Goal: Information Seeking & Learning: Learn about a topic

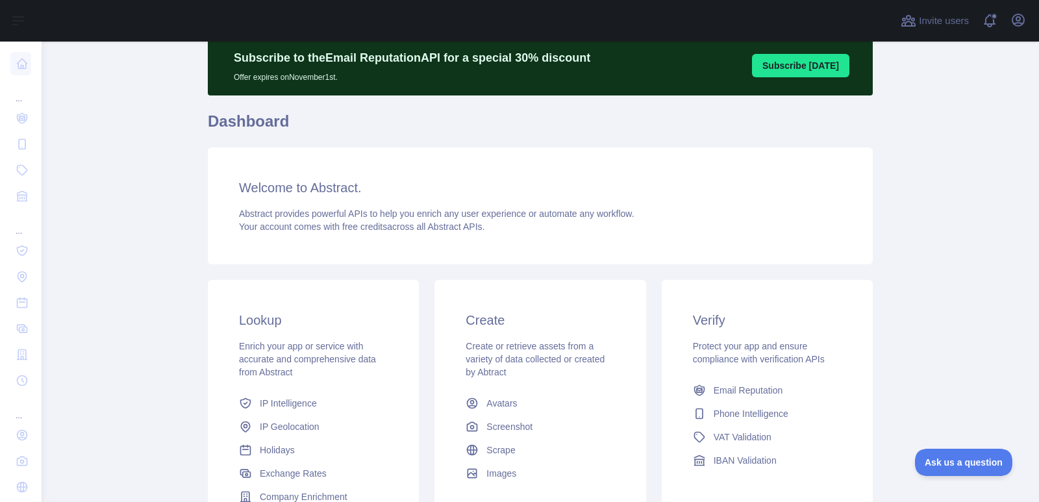
scroll to position [195, 0]
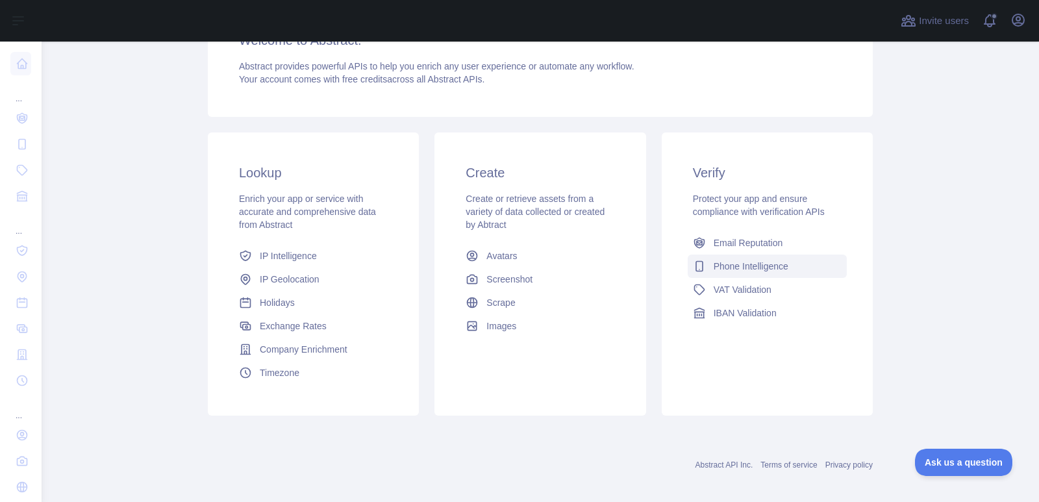
click at [760, 262] on span "Phone Intelligence" at bounding box center [751, 266] width 75 height 13
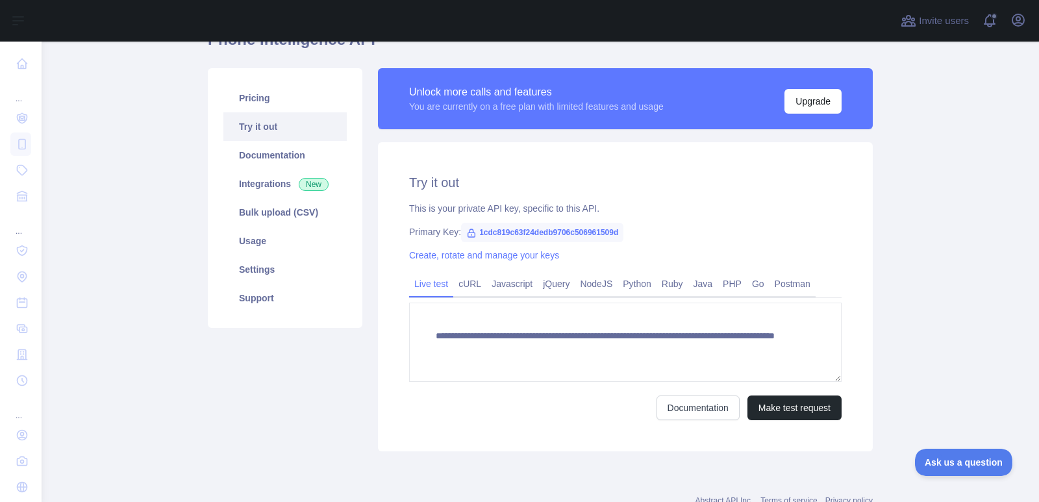
scroll to position [175, 0]
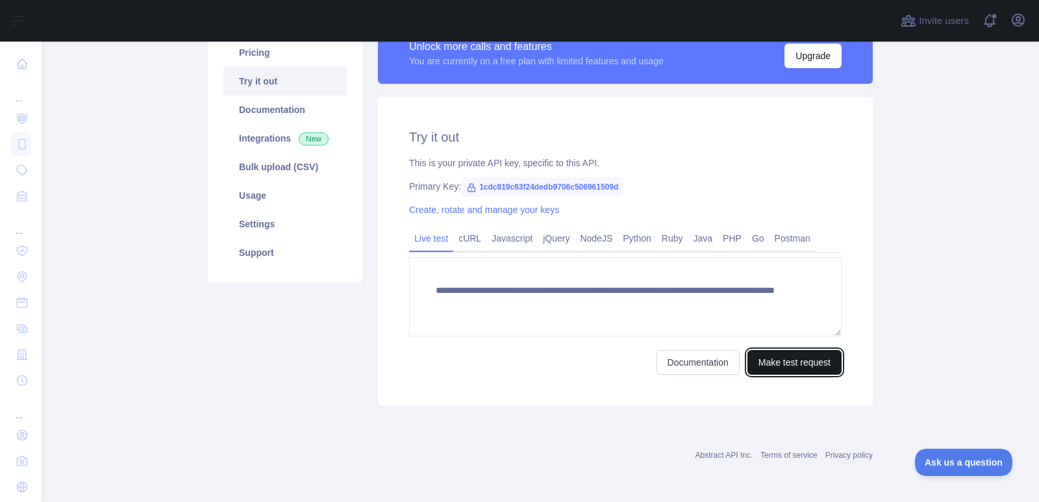
click at [807, 359] on button "Make test request" at bounding box center [795, 362] width 94 height 25
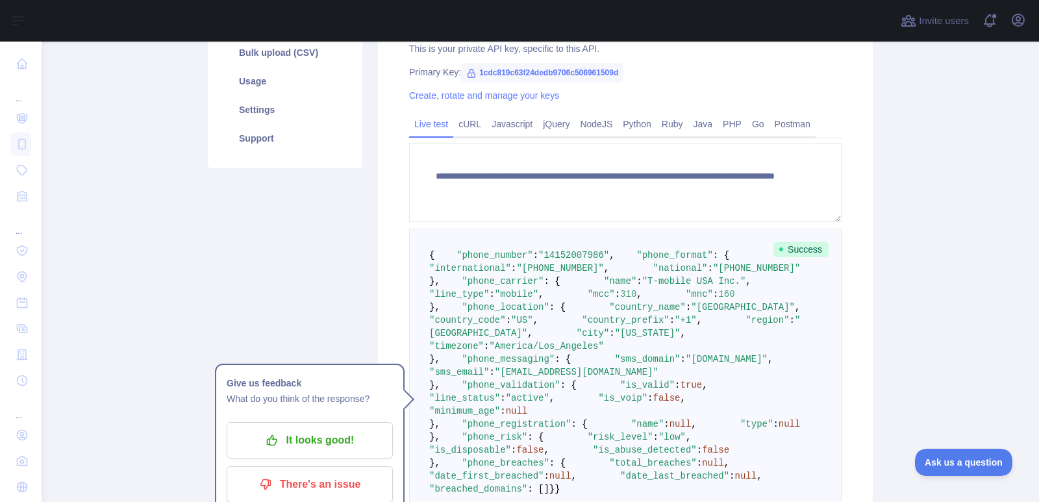
scroll to position [305, 0]
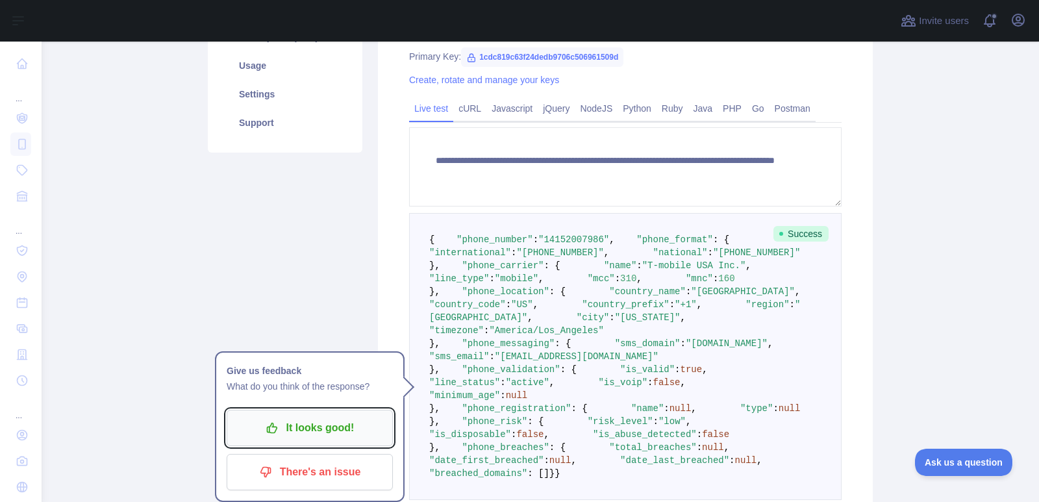
click at [277, 428] on p "It looks good!" at bounding box center [309, 428] width 147 height 22
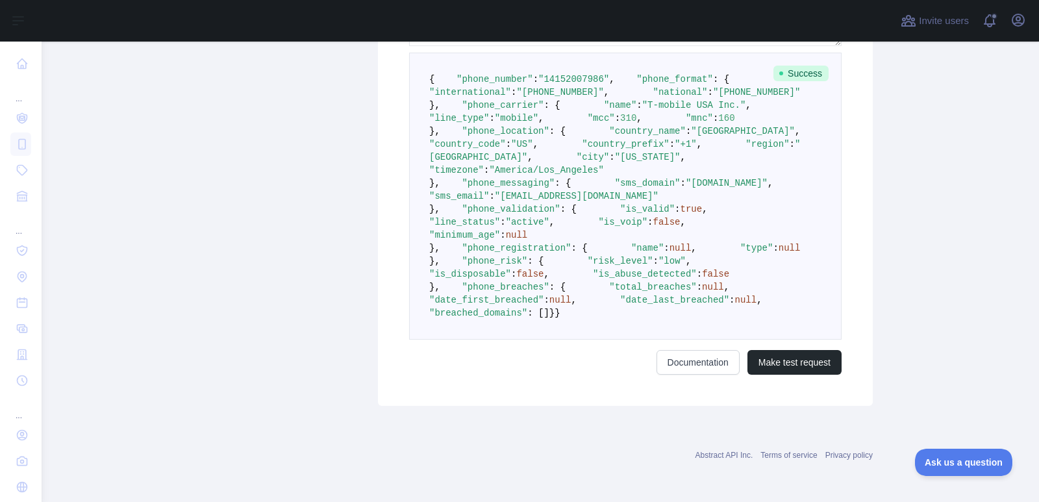
scroll to position [816, 0]
click at [787, 366] on button "Make test request" at bounding box center [795, 362] width 94 height 25
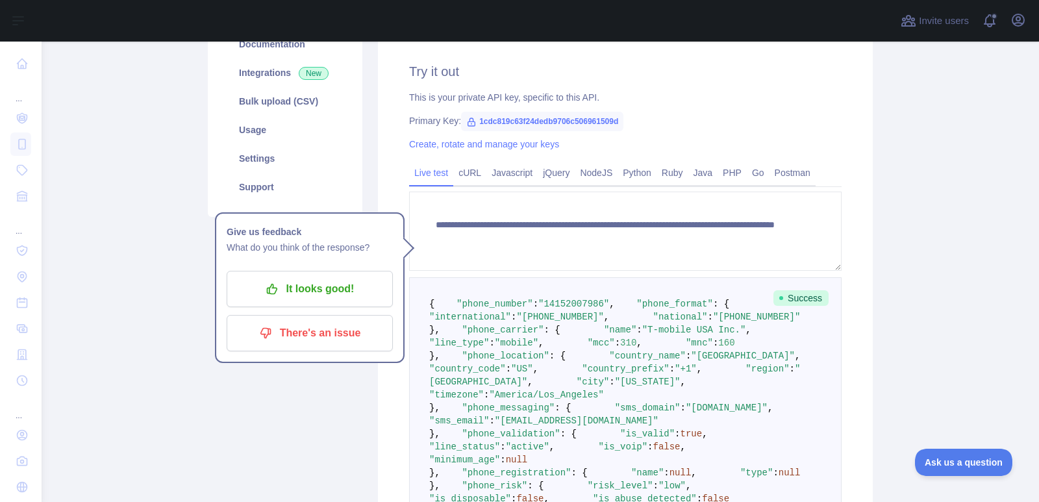
scroll to position [101, 0]
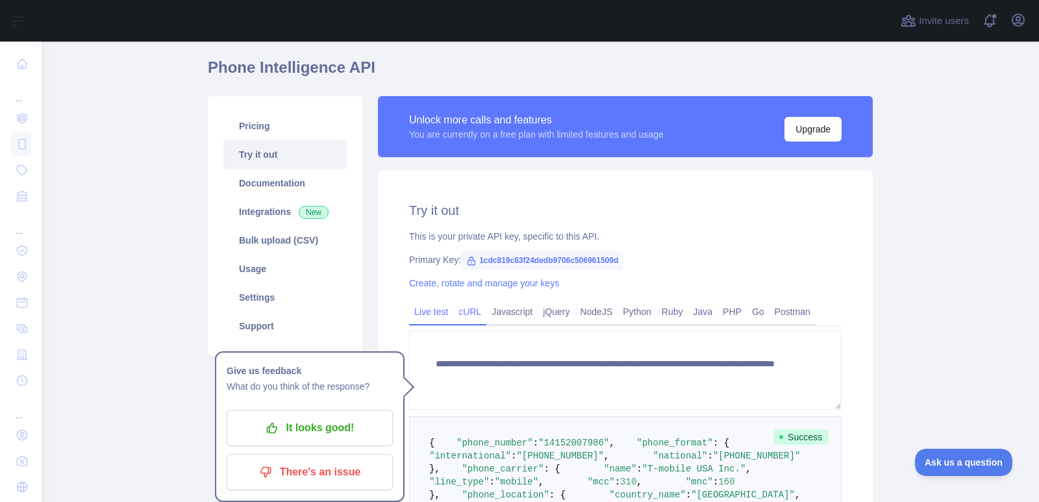
click at [461, 309] on link "cURL" at bounding box center [469, 311] width 33 height 21
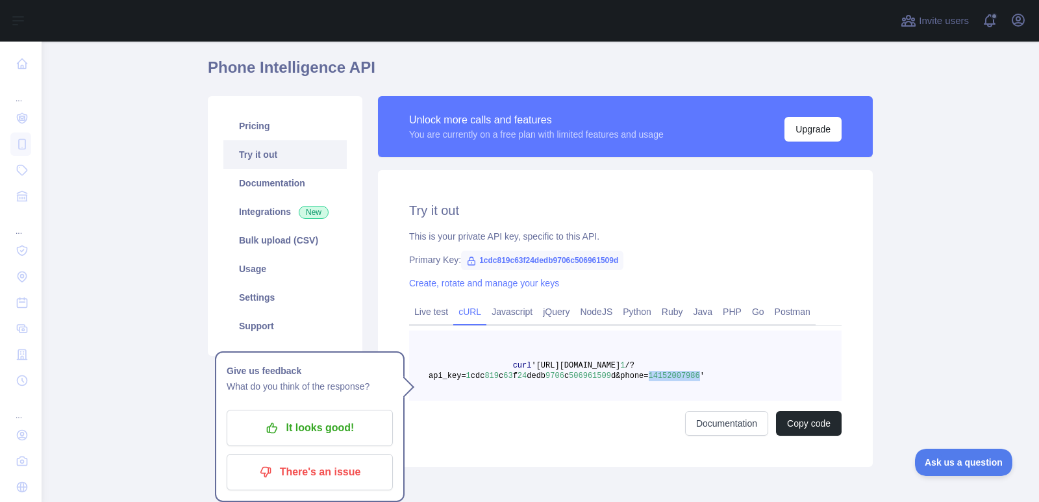
drag, startPoint x: 627, startPoint y: 372, endPoint x: 672, endPoint y: 382, distance: 46.6
click at [672, 382] on pre "curl '[URL][DOMAIN_NAME] 1 /?api_key= 1 cdc 819 c 63 f 24 dedb 9706 c [PHONE_NU…" at bounding box center [625, 366] width 433 height 70
click at [904, 281] on main "Subscribe to the Email Reputation API for a special 30 % discount Offer expires…" at bounding box center [541, 272] width 998 height 461
click at [250, 153] on link "Try it out" at bounding box center [284, 154] width 123 height 29
click at [312, 434] on p "It looks good!" at bounding box center [309, 428] width 147 height 22
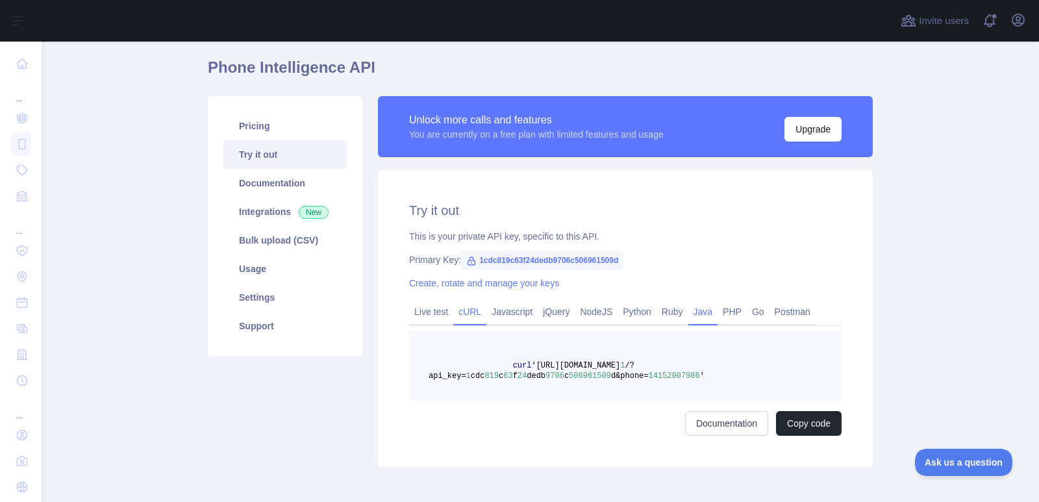
click at [705, 307] on link "Java" at bounding box center [704, 311] width 30 height 21
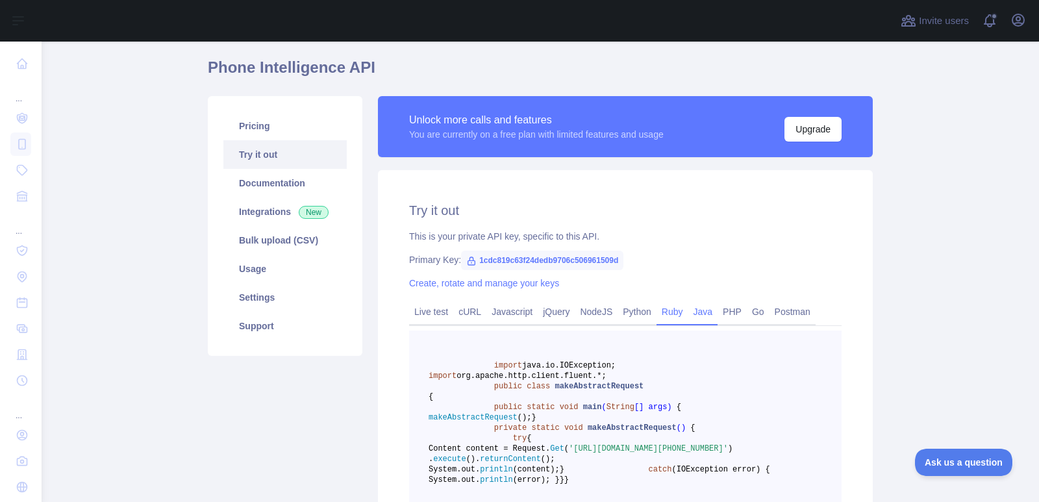
click at [662, 310] on link "Ruby" at bounding box center [673, 311] width 32 height 21
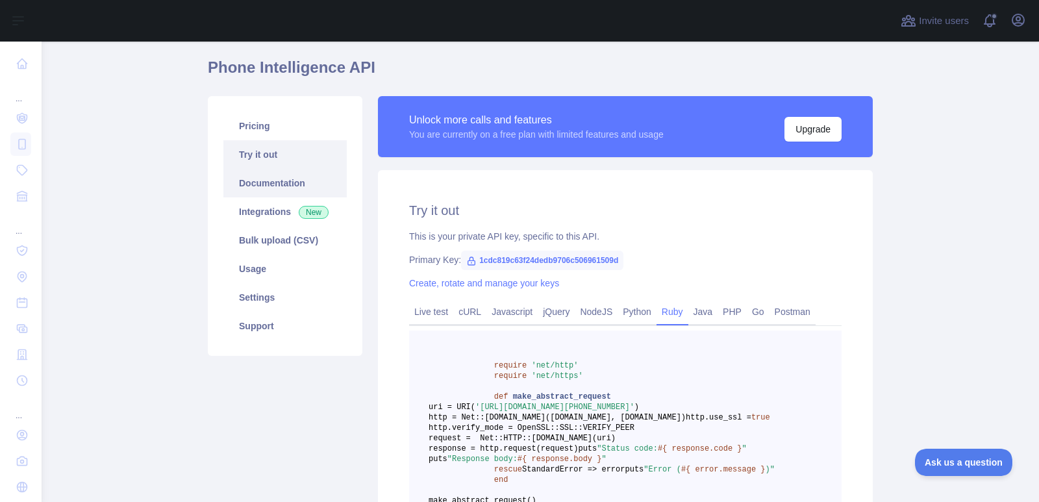
click at [250, 186] on link "Documentation" at bounding box center [284, 183] width 123 height 29
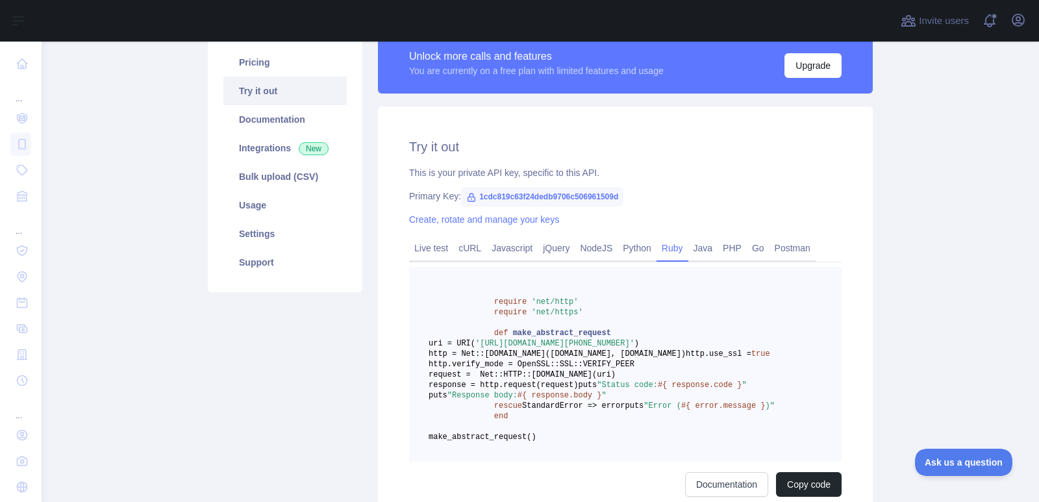
scroll to position [0, 0]
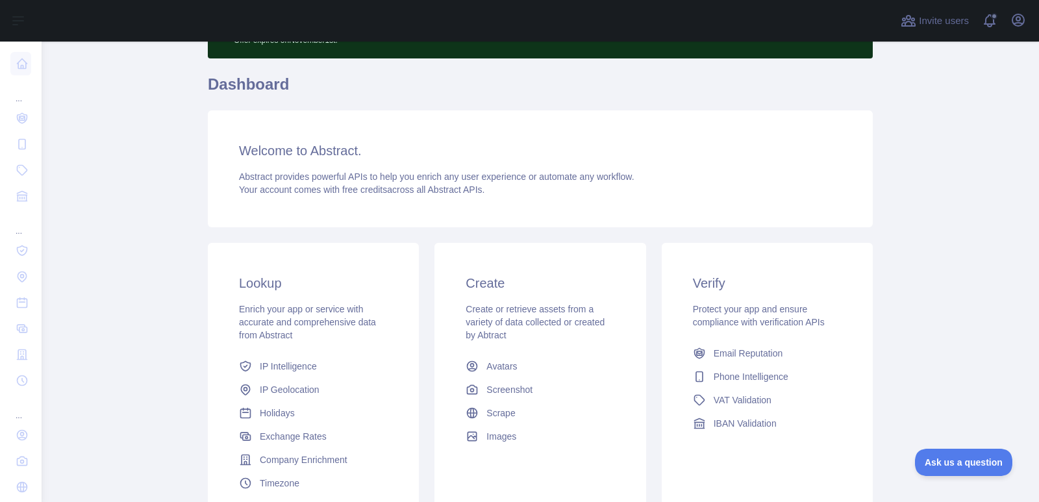
scroll to position [195, 0]
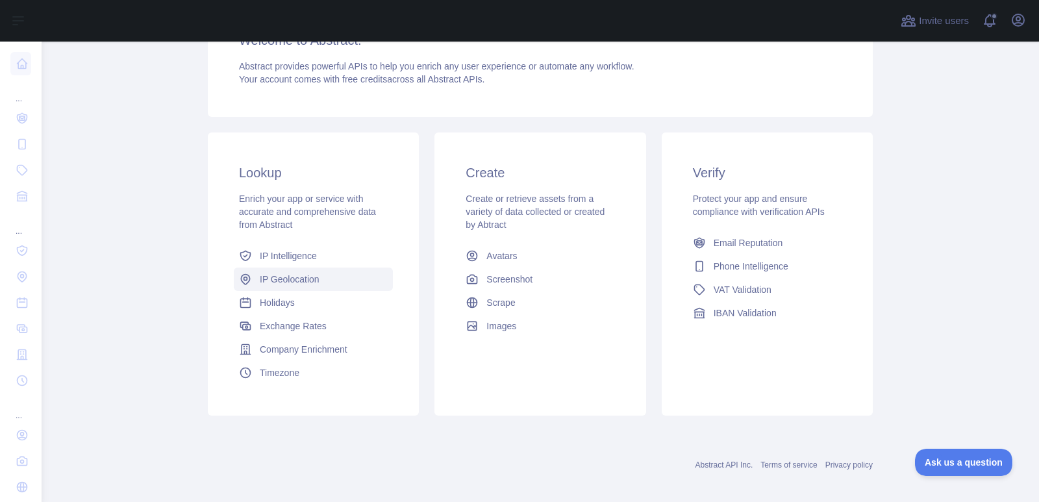
click at [261, 284] on span "IP Geolocation" at bounding box center [290, 279] width 60 height 13
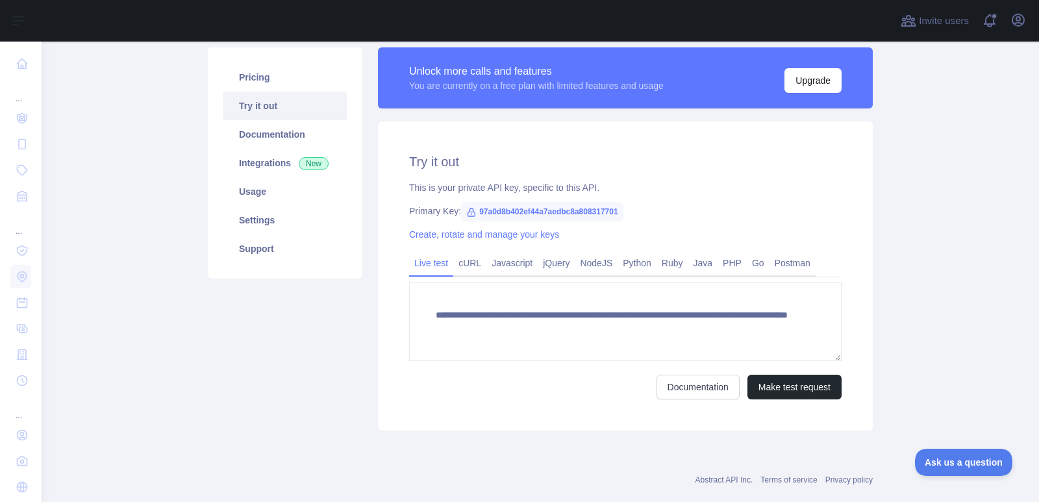
scroll to position [175, 0]
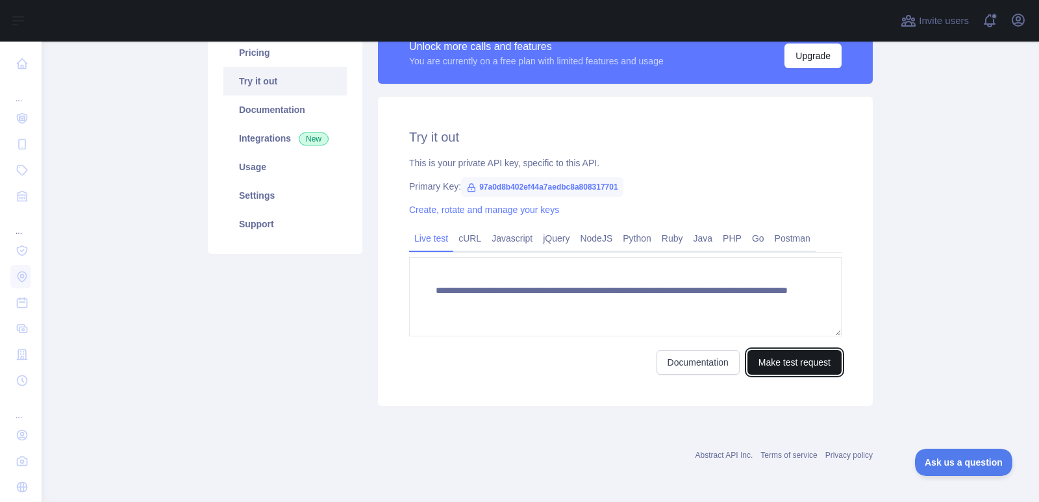
click at [784, 358] on button "Make test request" at bounding box center [795, 362] width 94 height 25
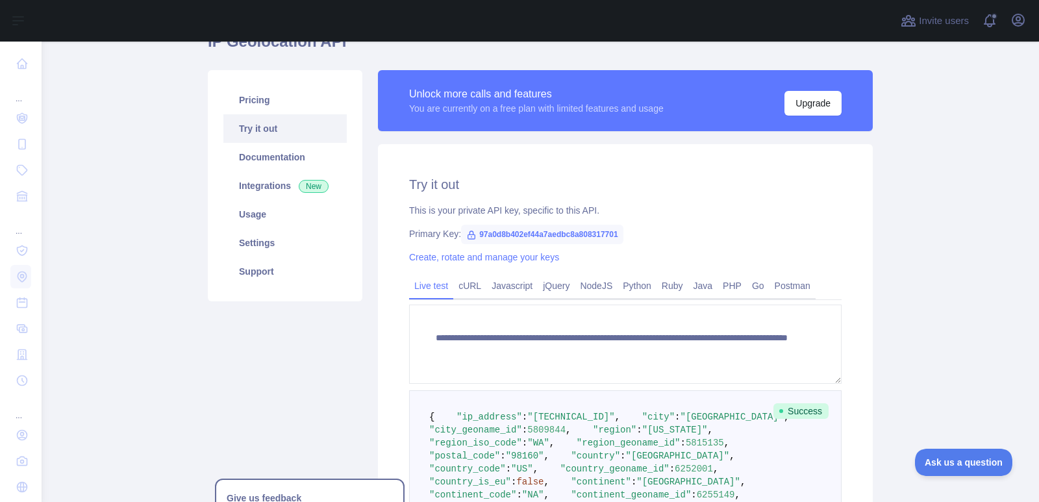
scroll to position [23, 0]
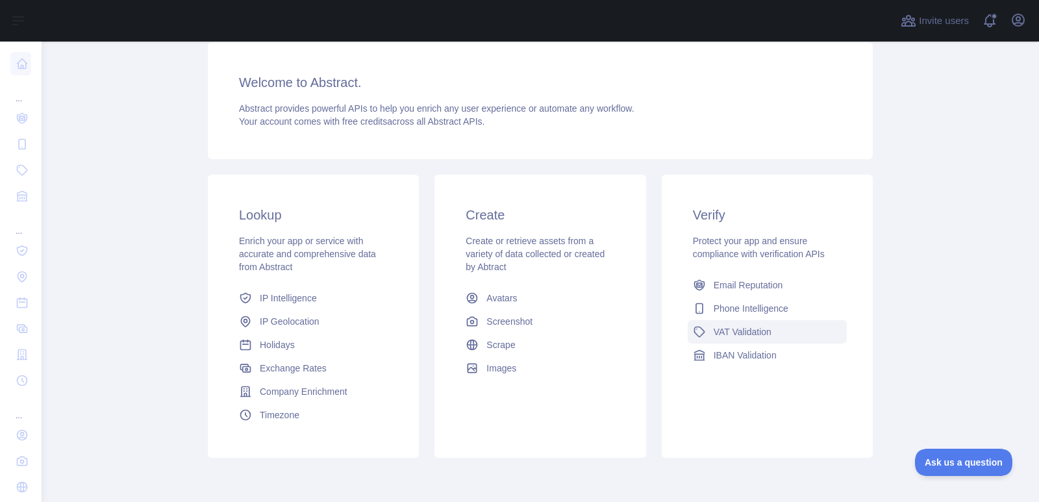
scroll to position [153, 0]
click at [745, 284] on span "Email Reputation" at bounding box center [749, 284] width 70 height 13
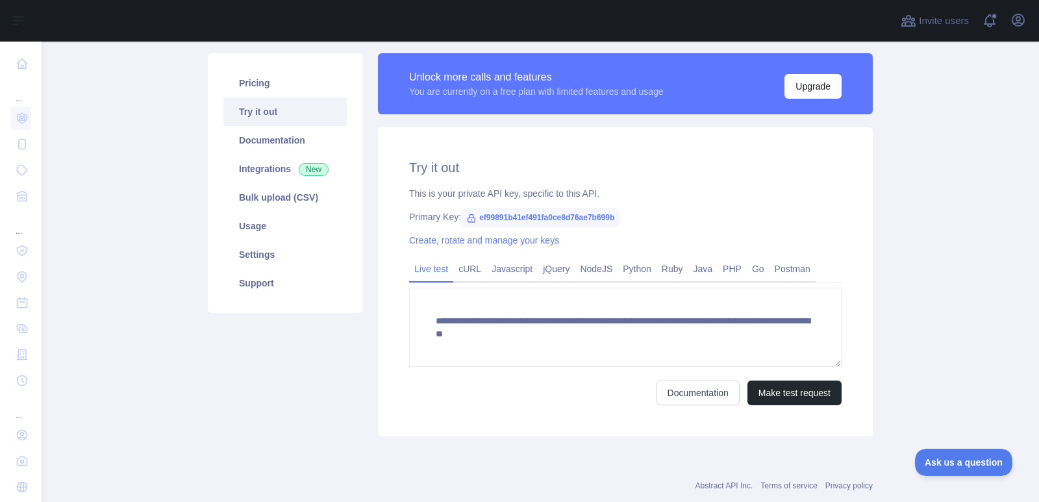
scroll to position [175, 0]
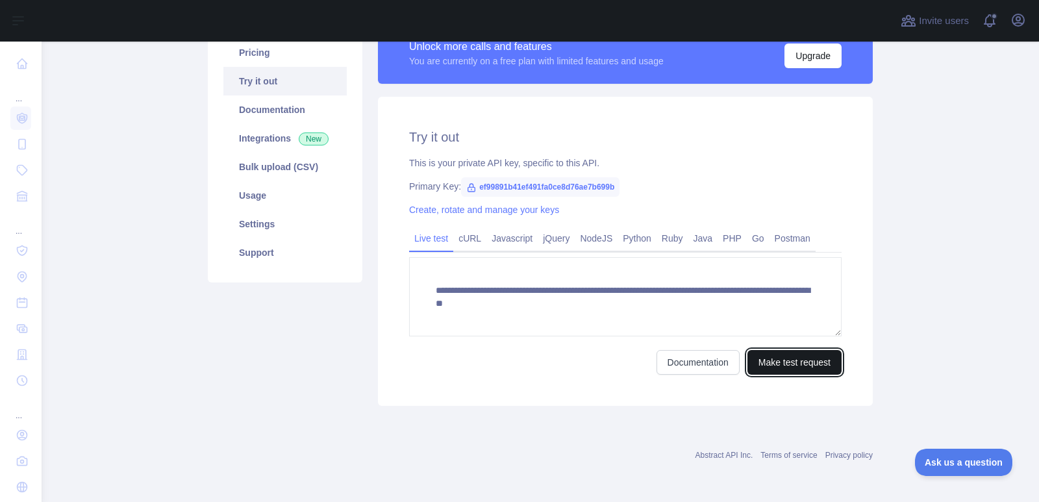
click at [773, 361] on button "Make test request" at bounding box center [795, 362] width 94 height 25
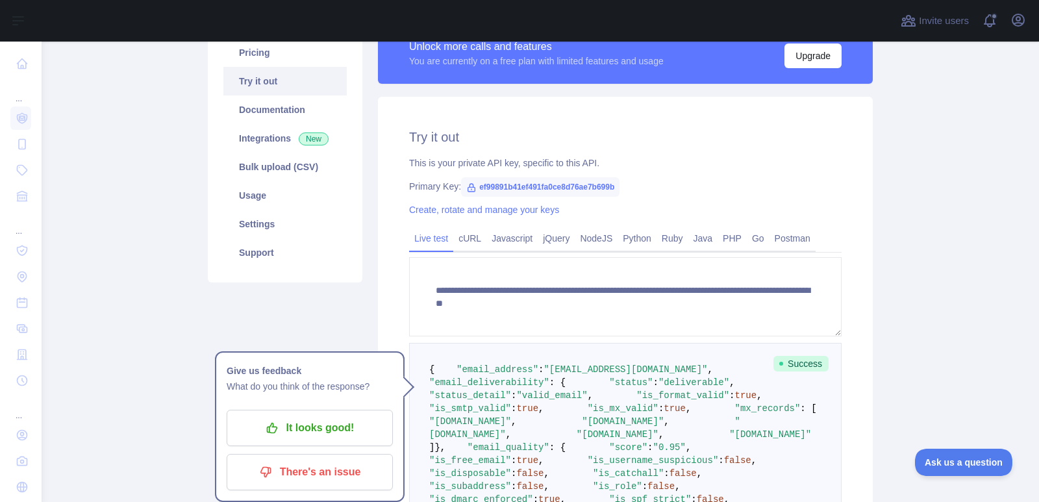
scroll to position [0, 0]
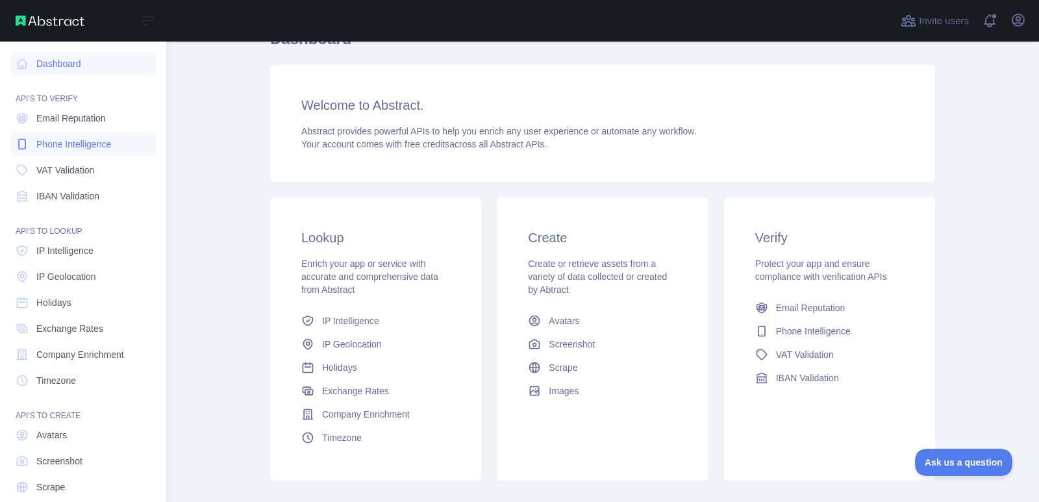
click at [64, 150] on span "Phone Intelligence" at bounding box center [73, 144] width 75 height 13
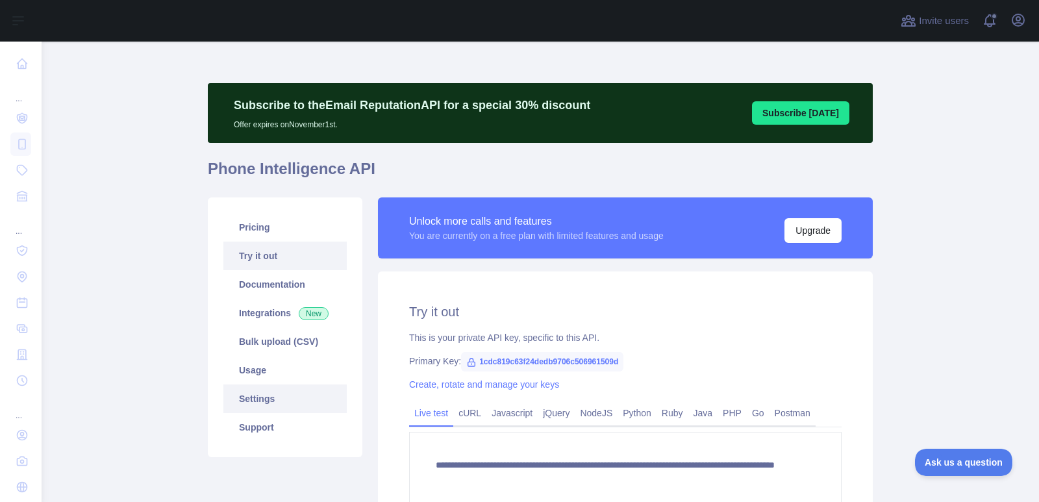
click at [247, 390] on link "Settings" at bounding box center [284, 399] width 123 height 29
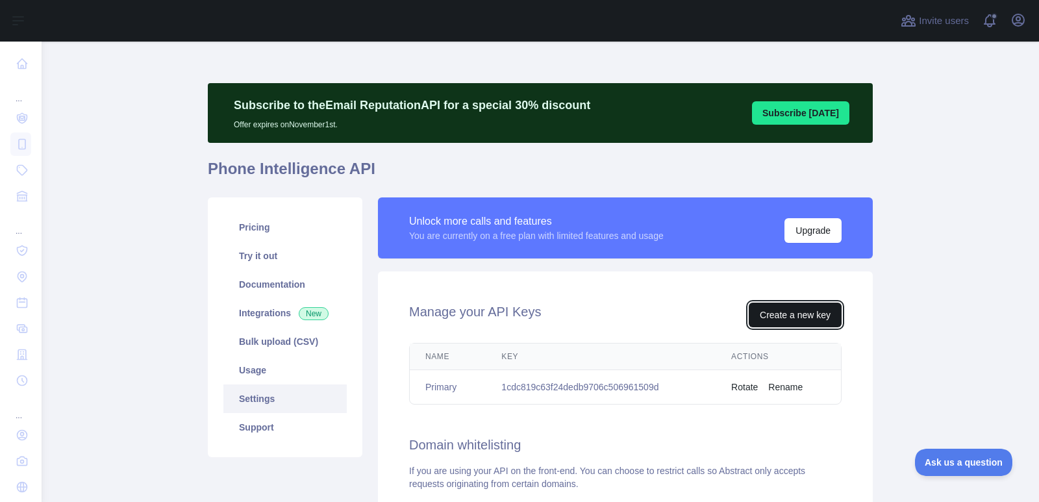
click at [783, 316] on button "Create a new key" at bounding box center [795, 315] width 93 height 25
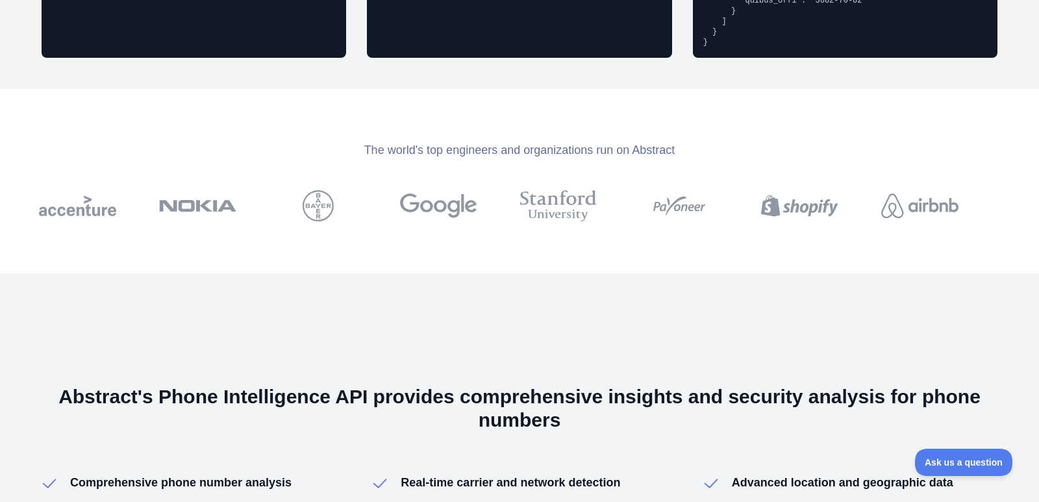
scroll to position [1514, 0]
